Goal: Navigation & Orientation: Find specific page/section

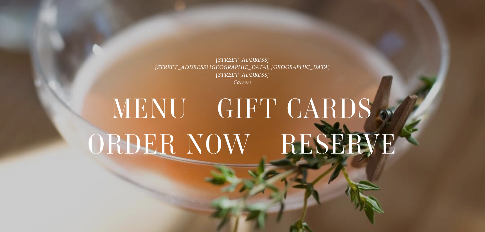
scroll to position [11, 0]
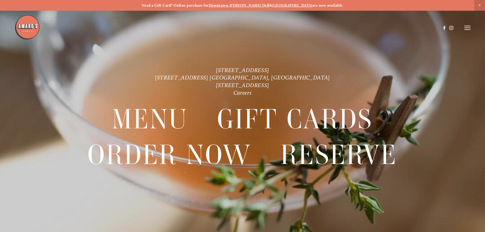
click at [466, 25] on header "Menu Order Now Visit Gallery 0" at bounding box center [242, 27] width 456 height 55
click at [466, 29] on icon at bounding box center [467, 27] width 6 height 5
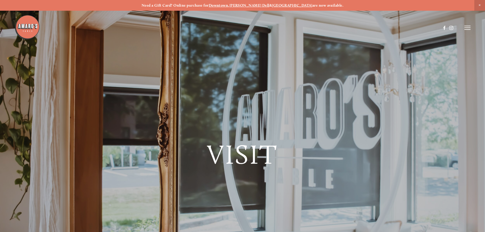
click at [468, 31] on header "Menu Order Now Visit Gallery 0" at bounding box center [242, 27] width 456 height 55
click at [466, 27] on icon at bounding box center [467, 27] width 6 height 5
click at [398, 26] on span "Visit" at bounding box center [398, 27] width 9 height 5
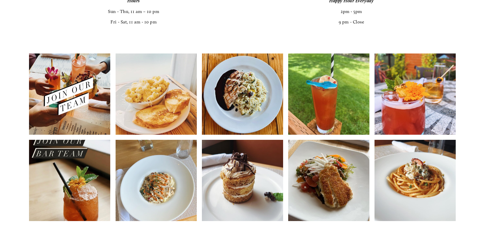
scroll to position [1119, 0]
